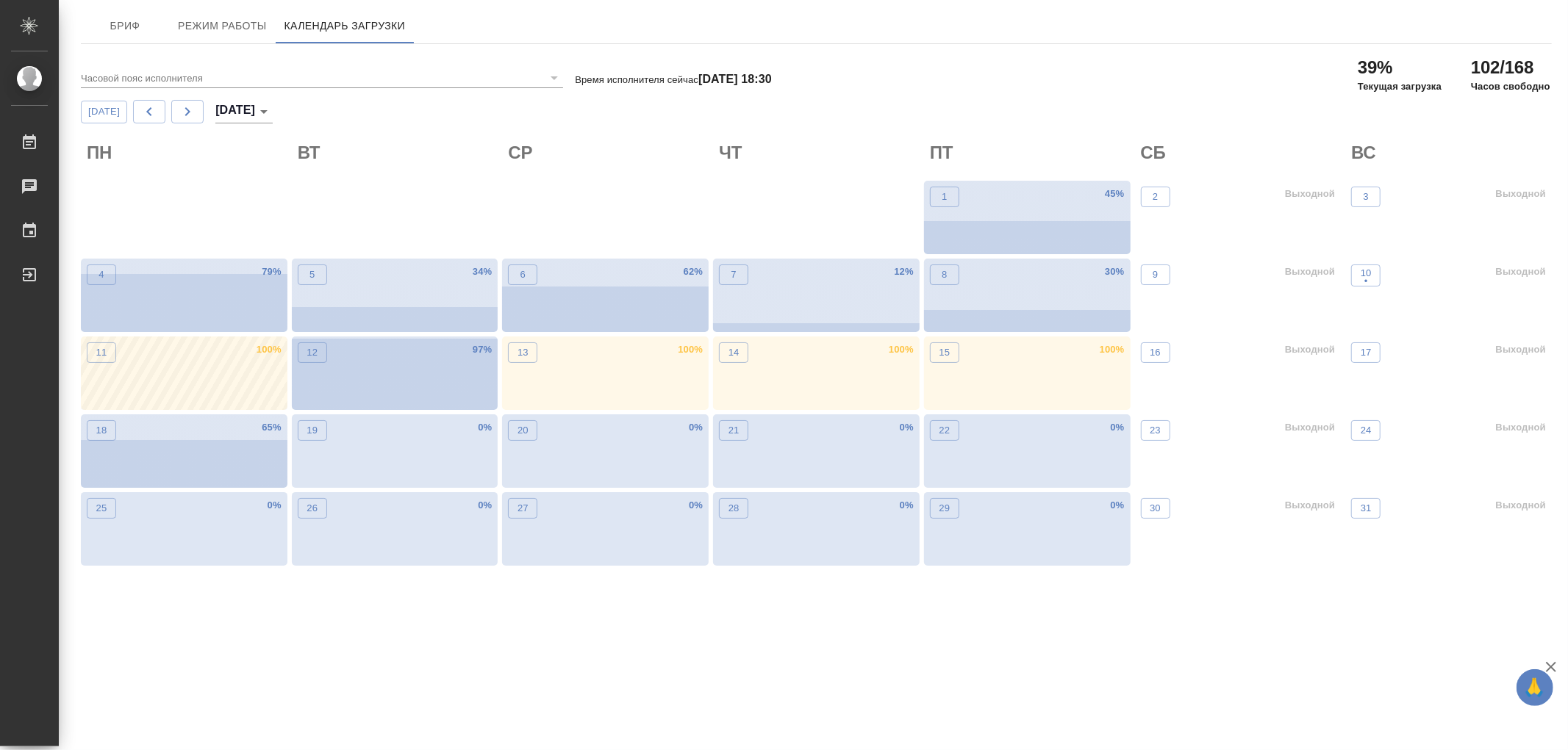
click at [241, 368] on div "11 100 %" at bounding box center [184, 373] width 207 height 73
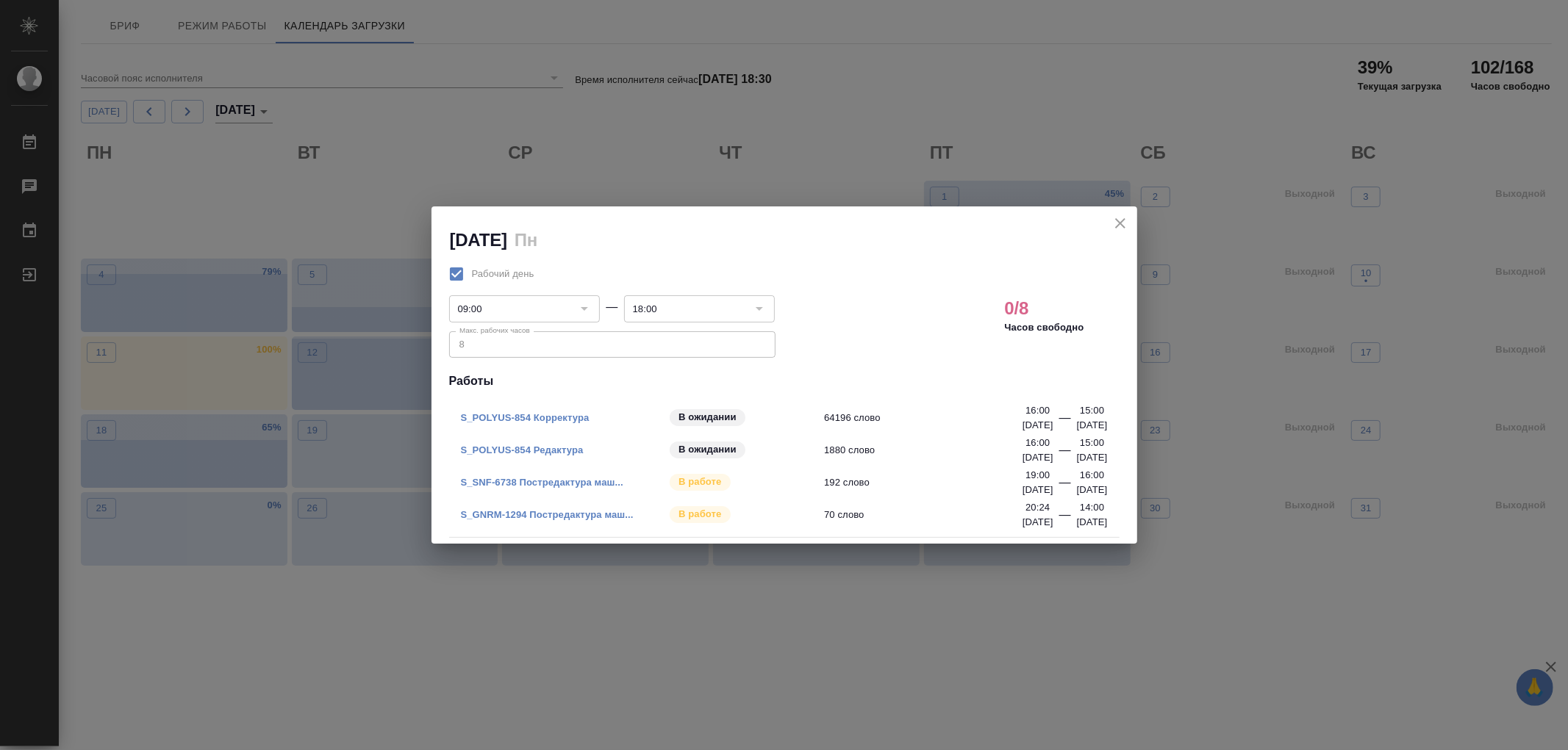
drag, startPoint x: 555, startPoint y: 516, endPoint x: 974, endPoint y: 592, distance: 425.8
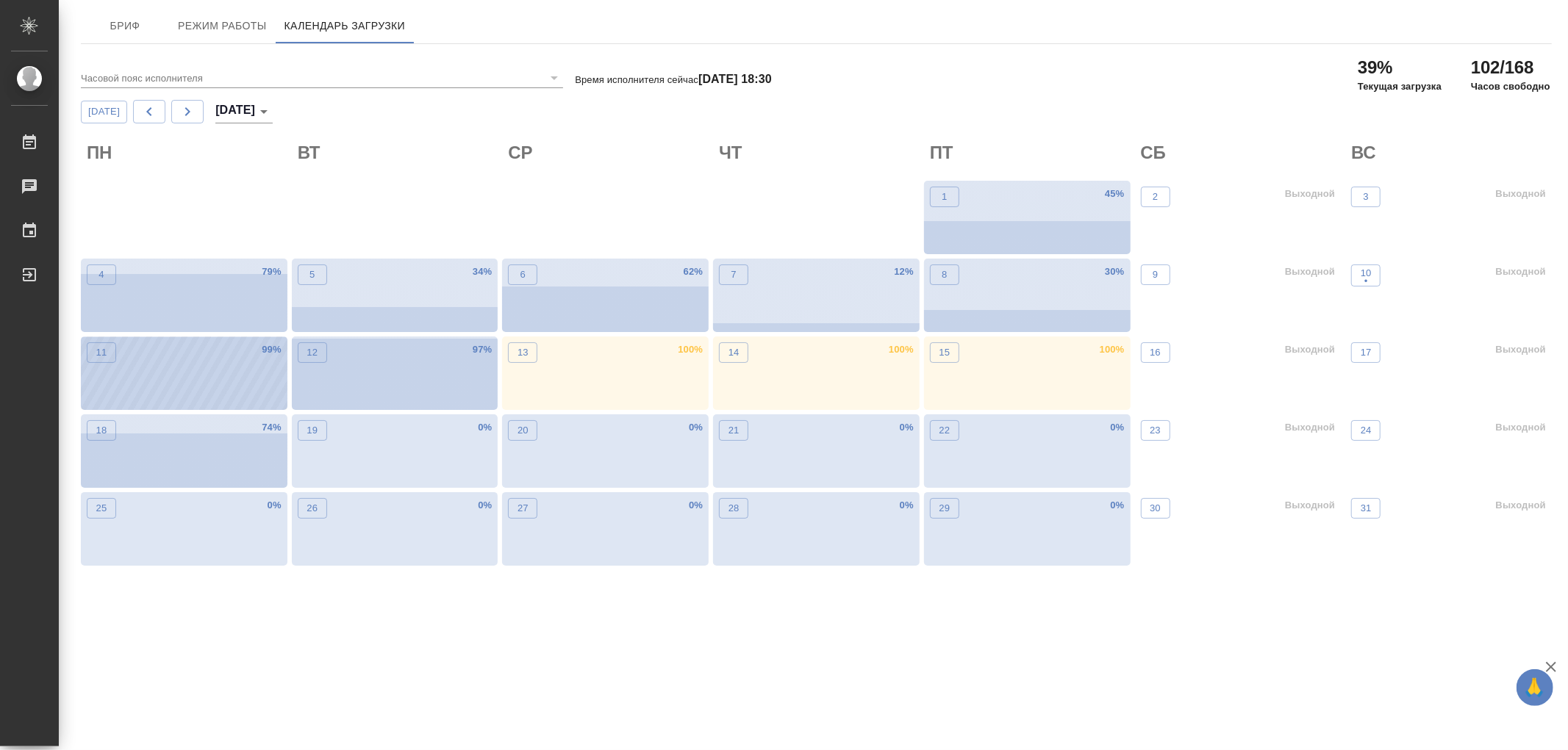
drag, startPoint x: 178, startPoint y: 365, endPoint x: 134, endPoint y: 383, distance: 47.5
click at [134, 383] on div "11 99 %" at bounding box center [184, 373] width 207 height 73
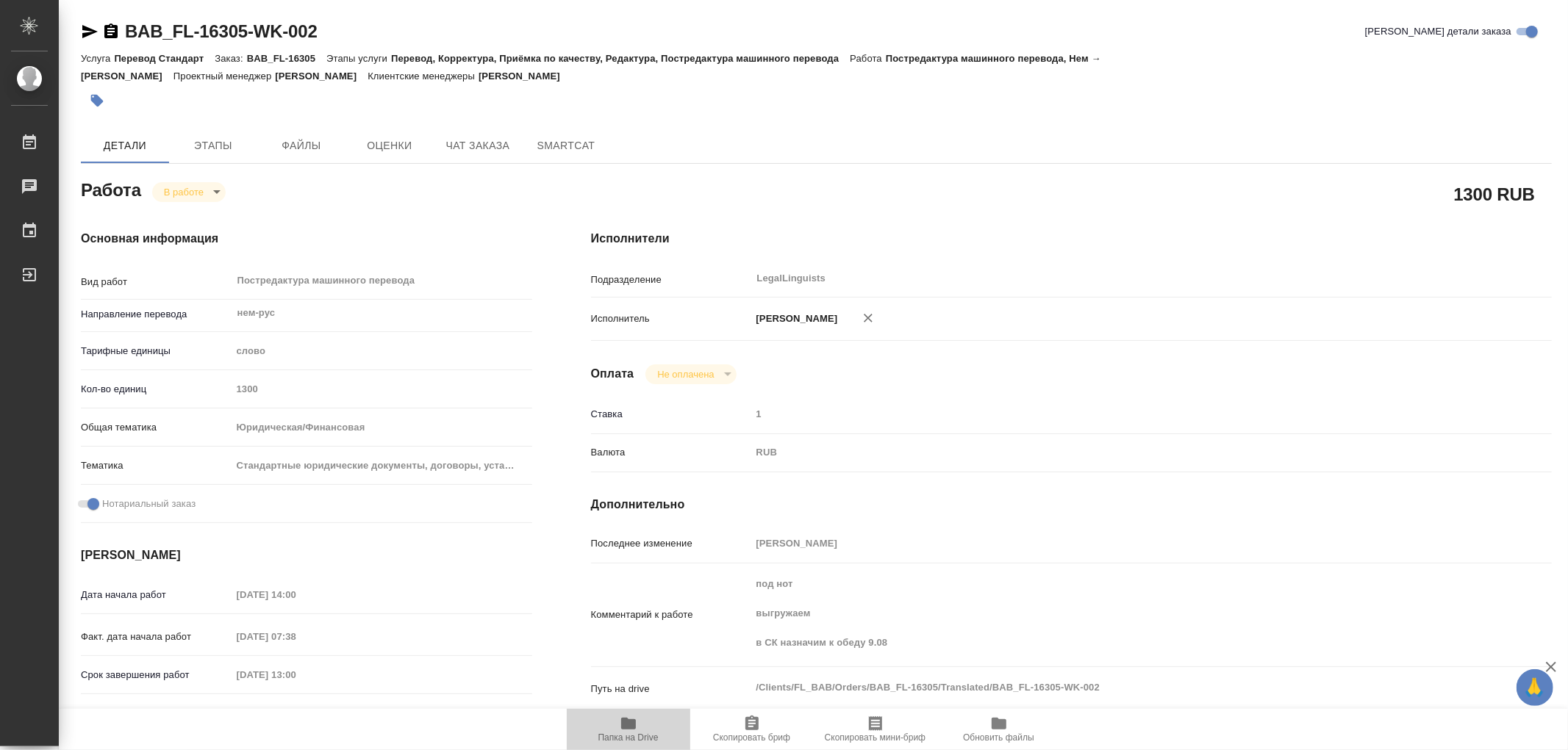
click at [630, 730] on icon "button" at bounding box center [628, 724] width 18 height 18
click at [610, 730] on span "Папка на Drive" at bounding box center [629, 729] width 105 height 28
